Goal: Browse casually

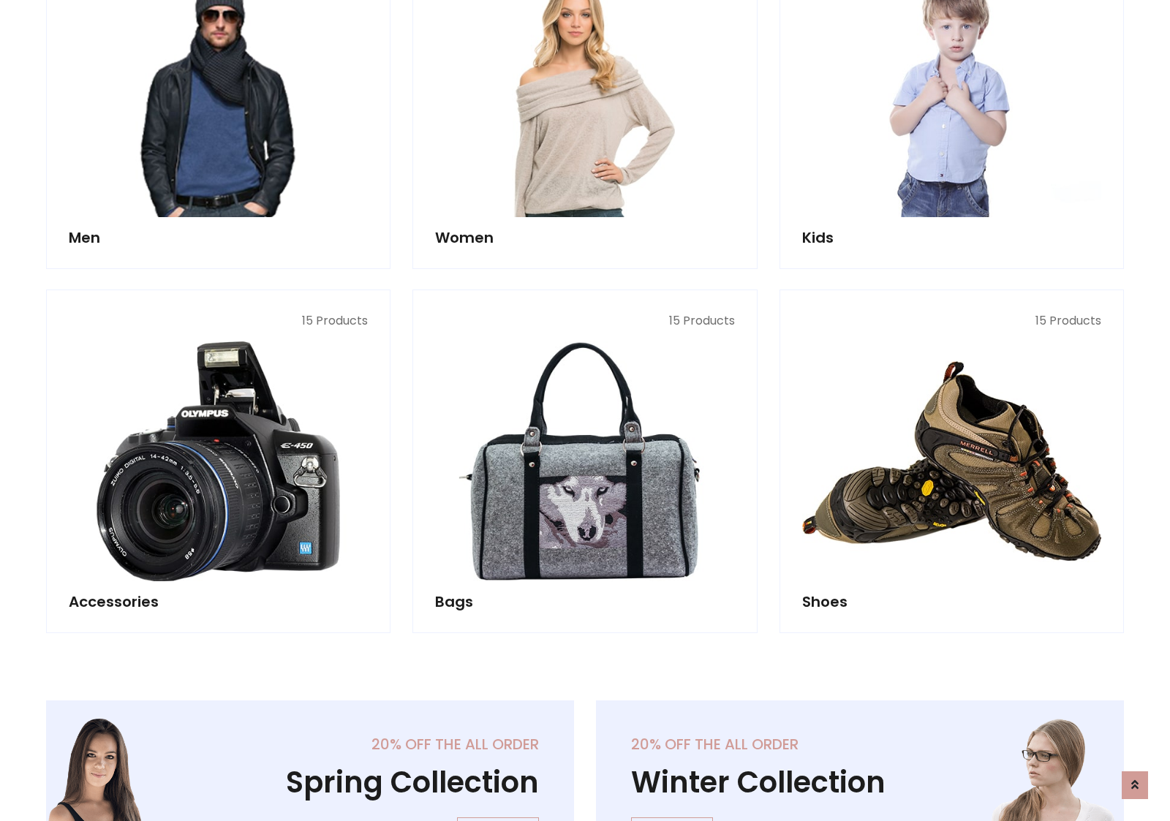
scroll to position [489, 0]
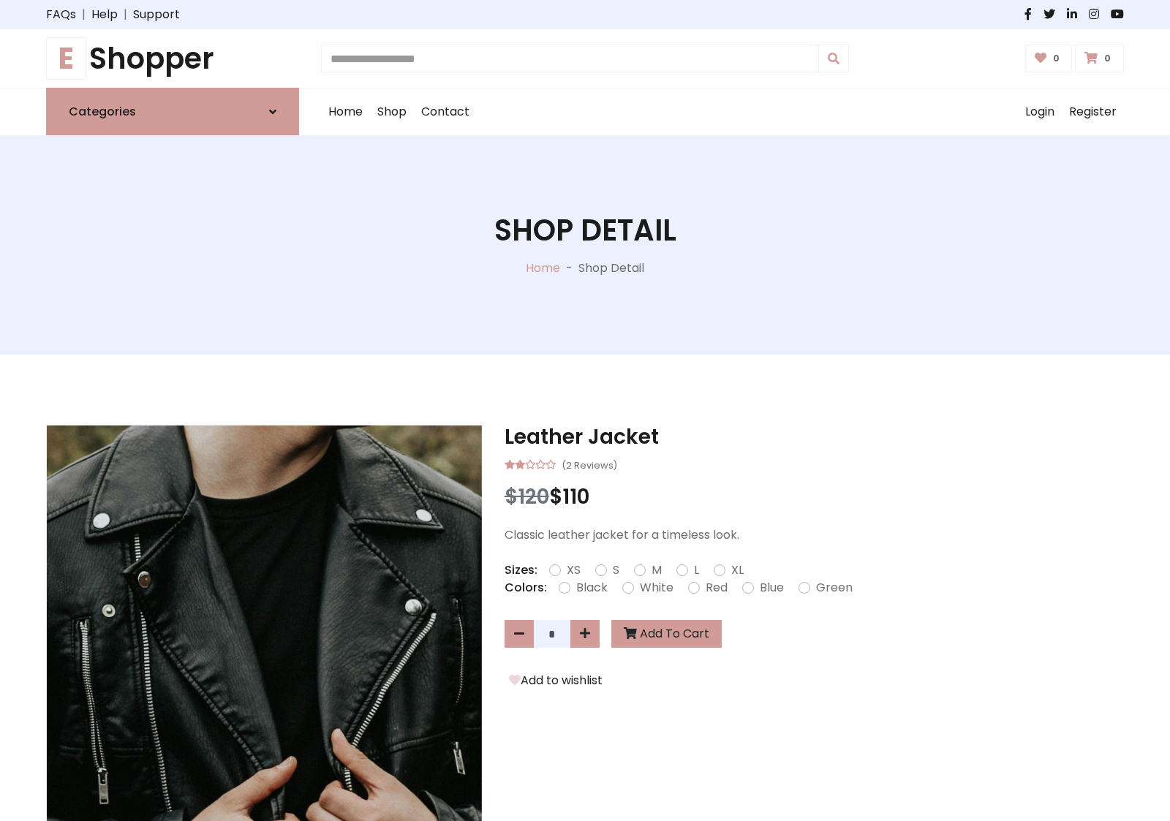
click at [173, 58] on h1 "E Shopper" at bounding box center [172, 58] width 253 height 35
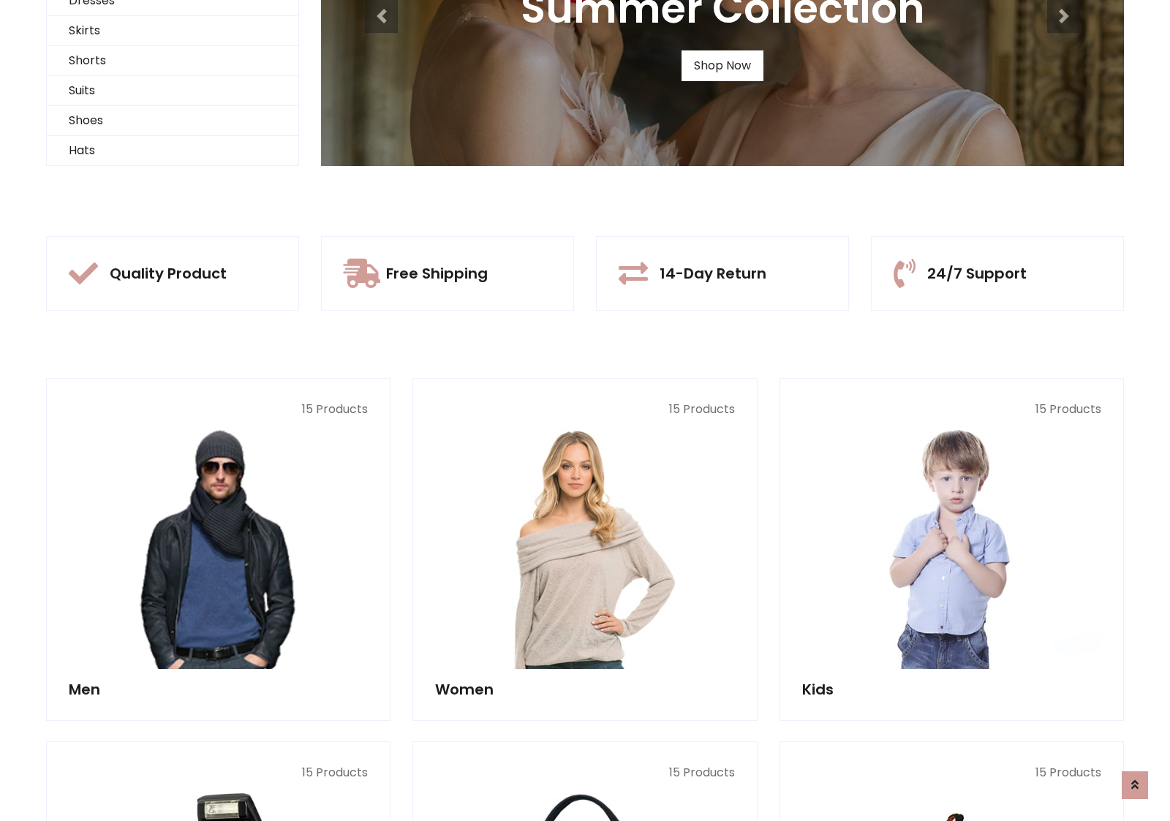
scroll to position [141, 0]
